Goal: Contribute content

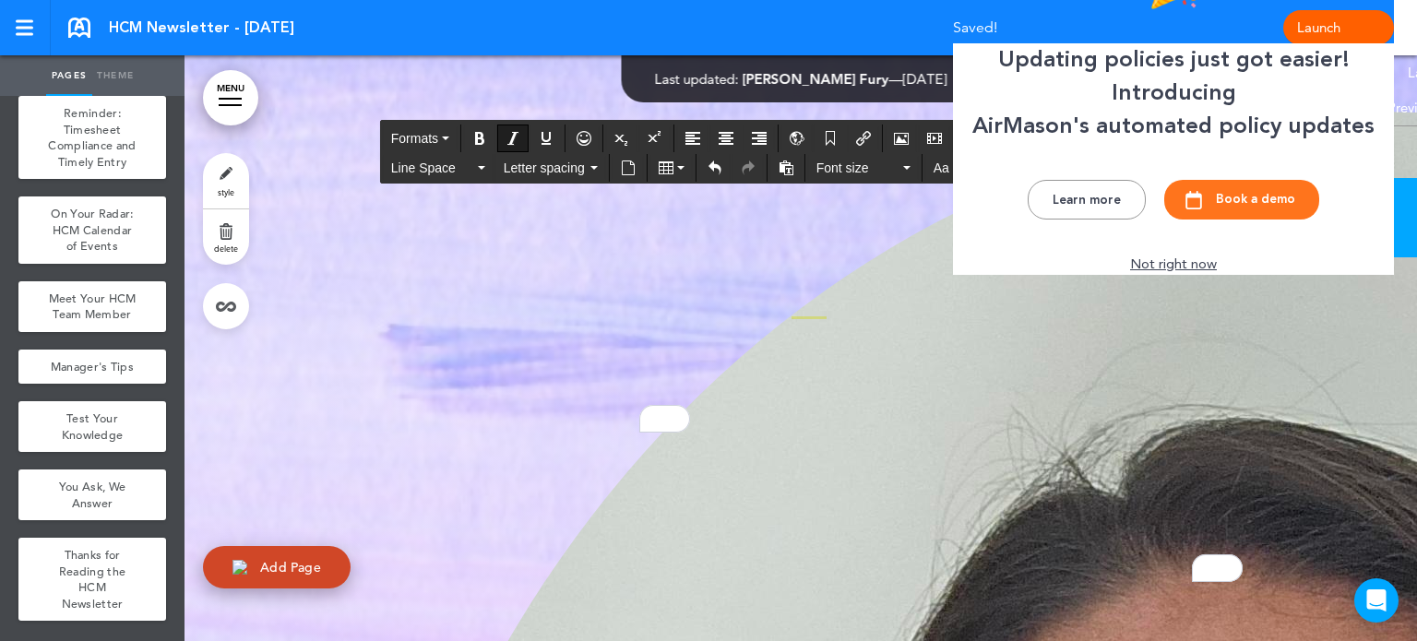
scroll to position [11357, 0]
